Goal: Find specific page/section

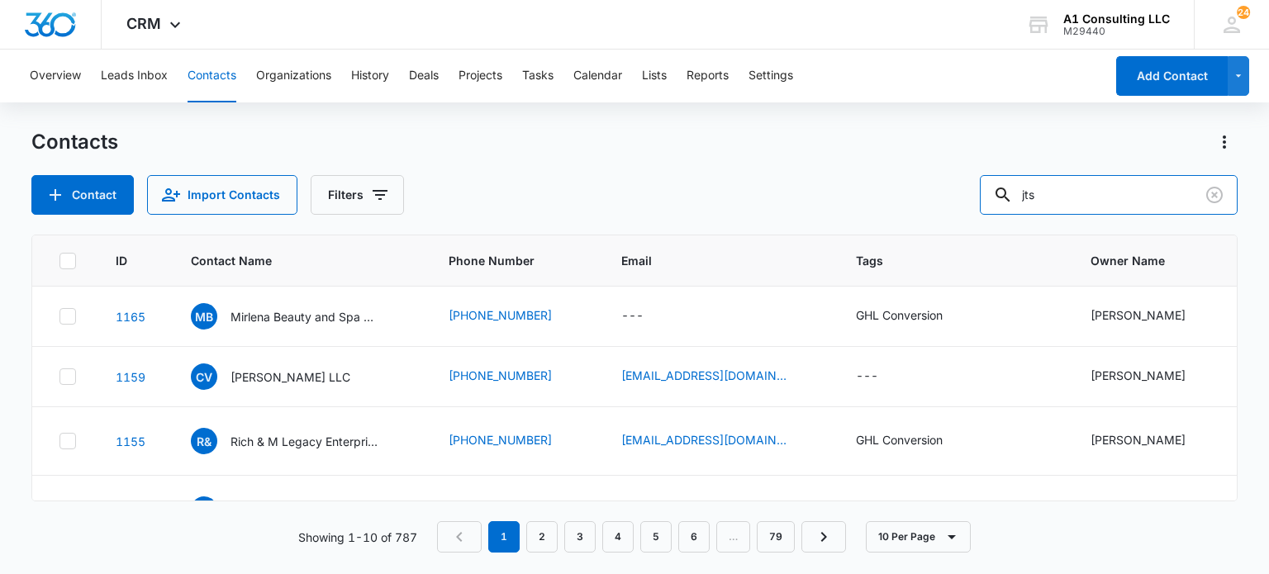
type input "jts"
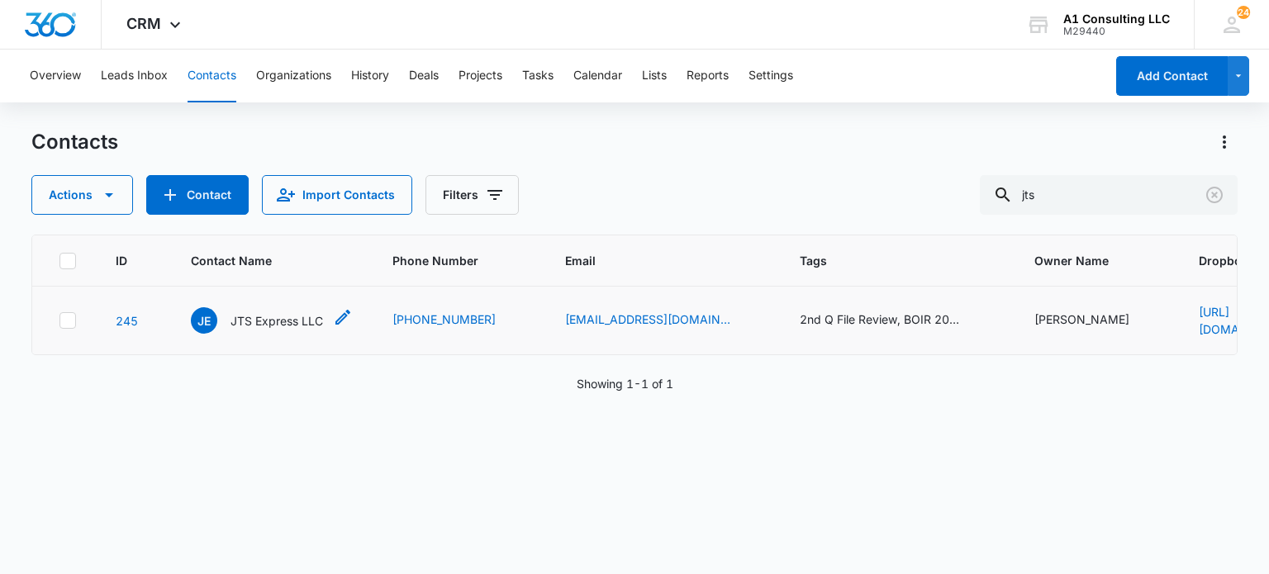
click at [281, 324] on p "JTS Express LLC" at bounding box center [276, 320] width 93 height 17
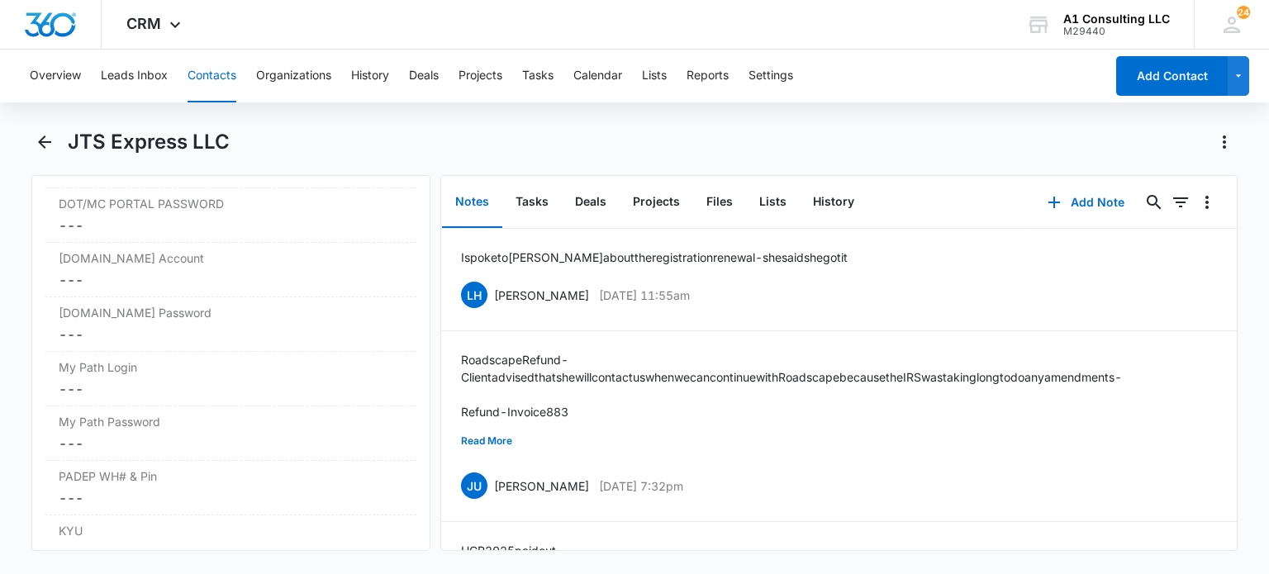
scroll to position [3154, 0]
click at [221, 78] on button "Contacts" at bounding box center [212, 76] width 49 height 53
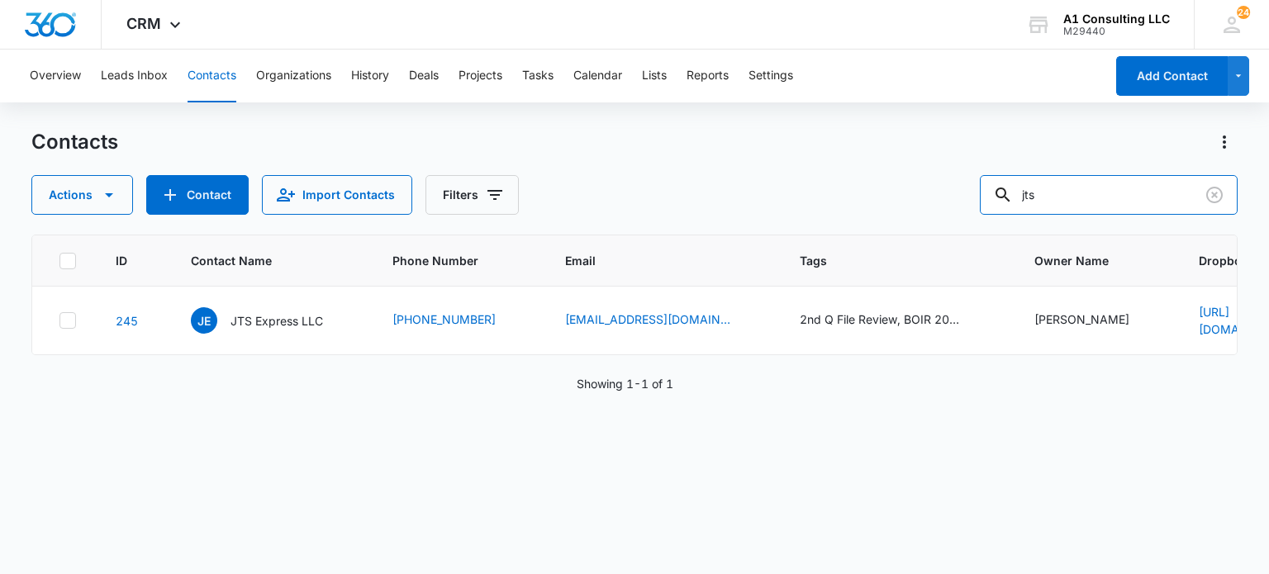
drag, startPoint x: 1079, startPoint y: 199, endPoint x: 891, endPoint y: 227, distance: 189.6
click at [891, 227] on div "Contacts Actions Contact Import Contacts Filters jts ID Contact Name Phone Numb…" at bounding box center [633, 351] width 1205 height 444
type input "rodricon"
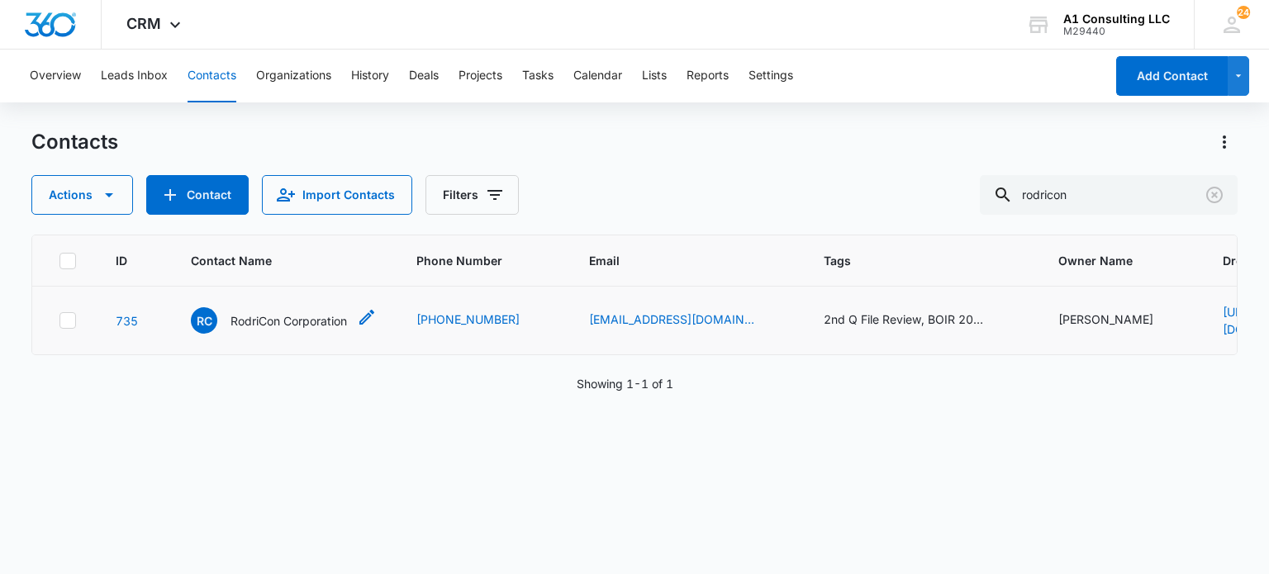
click at [248, 316] on p "RodriCon Corporation" at bounding box center [288, 320] width 116 height 17
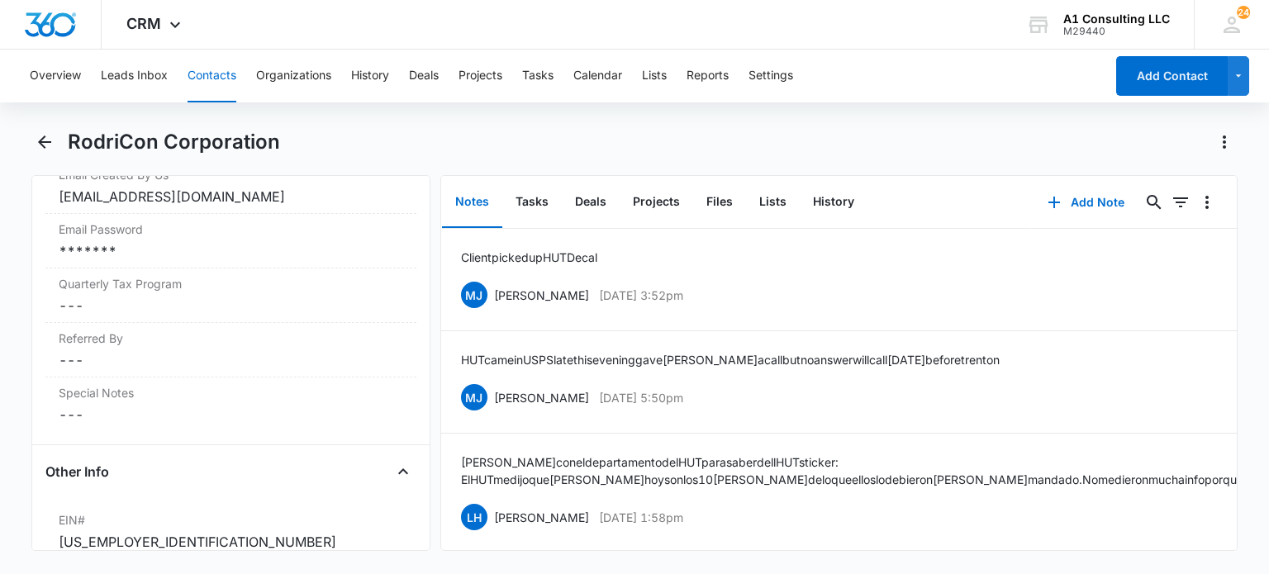
scroll to position [1847, 0]
click at [230, 271] on div "Email Password Cancel Save Changes *******" at bounding box center [230, 243] width 370 height 55
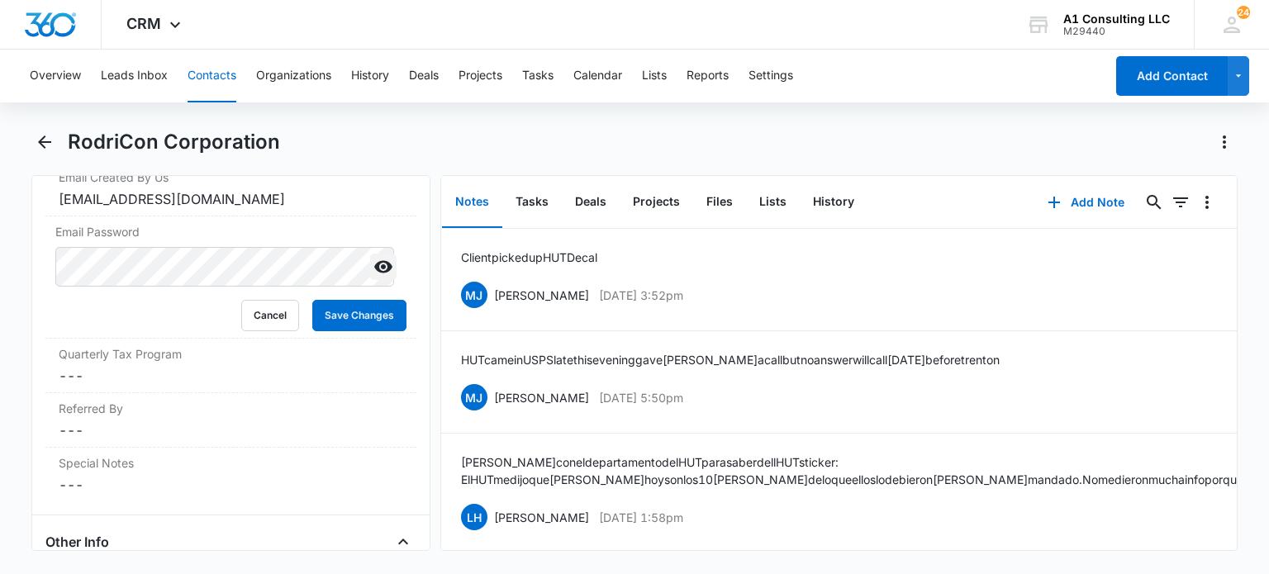
click at [373, 277] on icon "Show" at bounding box center [383, 267] width 20 height 20
